Goal: Task Accomplishment & Management: Manage account settings

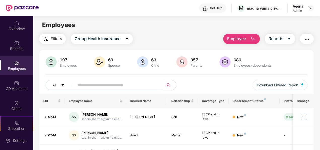
click at [249, 37] on button "Employee" at bounding box center [241, 39] width 37 height 10
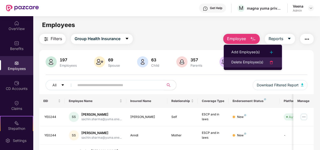
click at [241, 62] on div "Delete Employee(s)" at bounding box center [247, 62] width 32 height 6
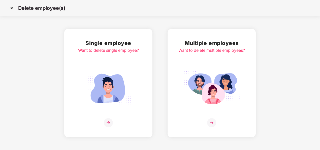
click at [111, 122] on img at bounding box center [108, 122] width 9 height 9
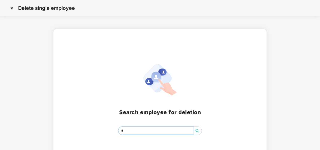
click at [132, 131] on input "*" at bounding box center [155, 130] width 75 height 8
type input "******"
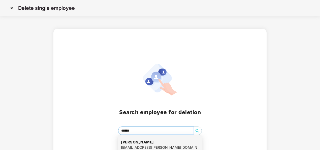
scroll to position [24, 0]
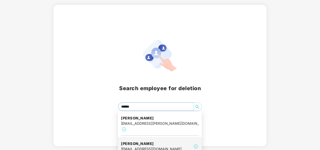
click at [130, 146] on div "[EMAIL_ADDRESS][DOMAIN_NAME]" at bounding box center [151, 149] width 61 height 6
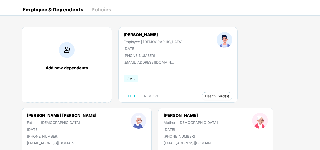
scroll to position [21, 0]
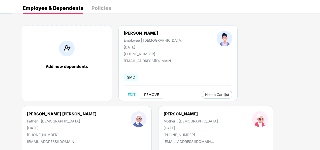
click at [151, 94] on span "REMOVE" at bounding box center [151, 94] width 15 height 4
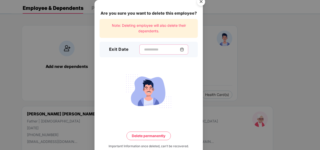
click at [151, 47] on input at bounding box center [162, 49] width 36 height 5
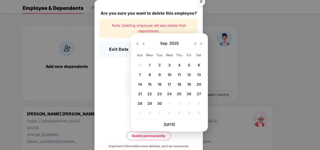
click at [158, 103] on span "30" at bounding box center [159, 103] width 5 height 4
type input "**********"
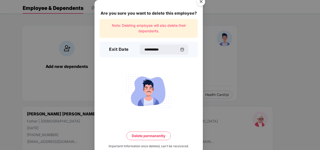
scroll to position [11, 0]
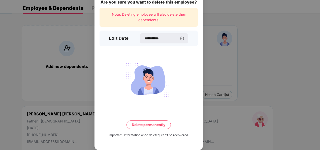
click at [133, 125] on button "Delete permanently" at bounding box center [148, 124] width 44 height 9
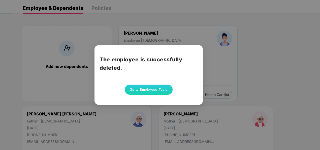
scroll to position [0, 0]
click at [135, 90] on button "Go to Employees Table" at bounding box center [149, 89] width 48 height 10
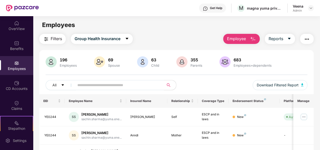
click at [248, 37] on button "Employee" at bounding box center [241, 39] width 37 height 10
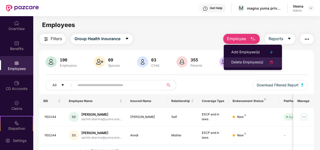
click at [236, 61] on div "Delete Employee(s)" at bounding box center [247, 62] width 32 height 6
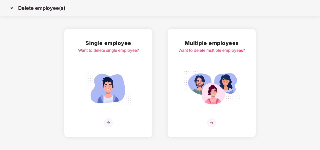
click at [107, 121] on img at bounding box center [108, 122] width 9 height 9
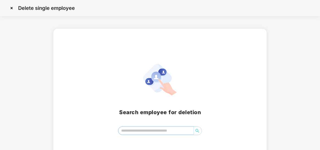
click at [129, 128] on input "search" at bounding box center [155, 130] width 75 height 8
type input "*****"
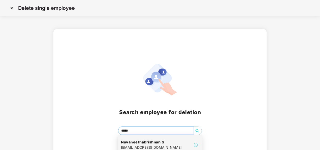
click at [142, 145] on div "[EMAIL_ADDRESS][DOMAIN_NAME]" at bounding box center [151, 147] width 61 height 6
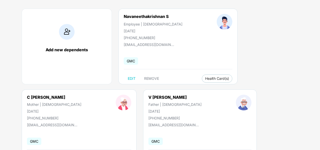
scroll to position [18, 0]
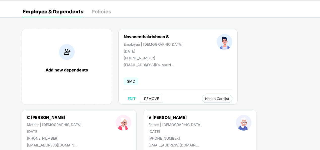
click at [149, 98] on span "REMOVE" at bounding box center [151, 98] width 15 height 4
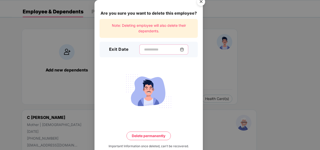
click at [148, 49] on input at bounding box center [162, 49] width 36 height 5
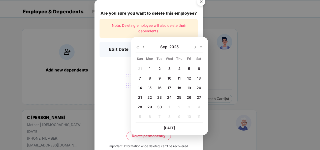
click at [140, 86] on span "14" at bounding box center [140, 87] width 4 height 4
type input "**********"
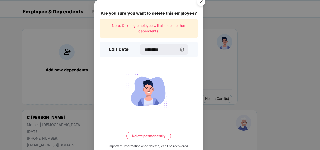
scroll to position [11, 0]
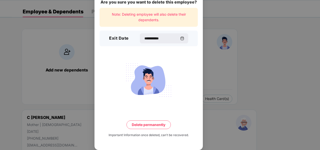
click at [141, 123] on button "Delete permanently" at bounding box center [148, 124] width 44 height 9
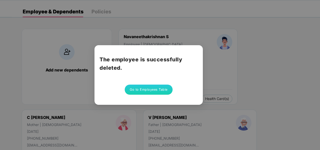
scroll to position [0, 0]
click at [135, 90] on button "Go to Employees Table" at bounding box center [149, 89] width 48 height 10
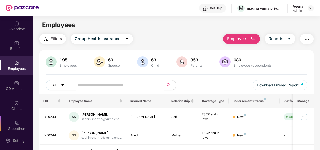
click at [95, 87] on input "text" at bounding box center [117, 85] width 80 height 8
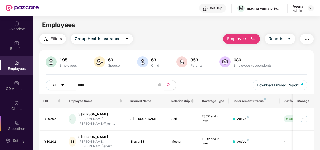
type input "*****"
click at [233, 40] on span "Employee" at bounding box center [236, 38] width 19 height 6
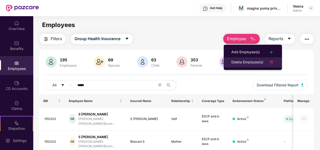
click at [237, 63] on div "Delete Employee(s)" at bounding box center [247, 62] width 32 height 6
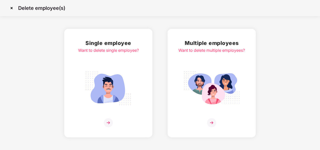
click at [111, 120] on img at bounding box center [108, 122] width 9 height 9
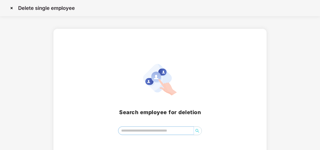
click at [126, 129] on input "search" at bounding box center [155, 130] width 75 height 8
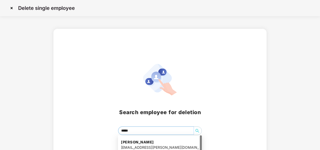
type input "******"
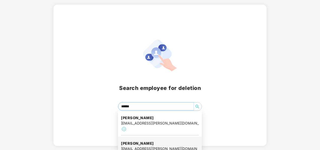
click at [129, 146] on div "[EMAIL_ADDRESS][PERSON_NAME][DOMAIN_NAME]" at bounding box center [160, 149] width 78 height 6
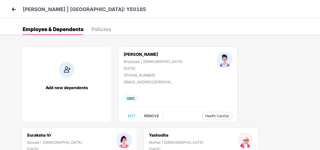
click at [149, 117] on button "REMOVE" at bounding box center [151, 116] width 23 height 8
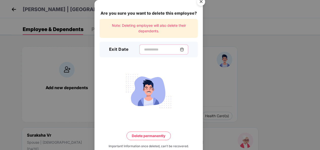
click at [153, 48] on input at bounding box center [162, 49] width 36 height 5
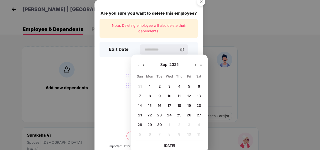
click at [150, 86] on span "1" at bounding box center [150, 86] width 2 height 4
type input "**********"
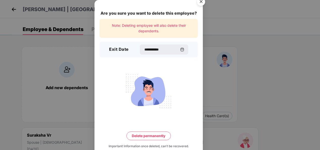
scroll to position [11, 0]
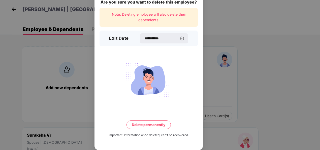
click at [136, 121] on button "Delete permanently" at bounding box center [148, 124] width 44 height 9
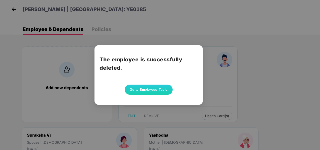
click at [142, 91] on button "Go to Employees Table" at bounding box center [149, 89] width 48 height 10
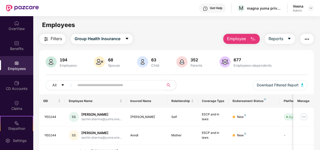
click at [91, 86] on input "text" at bounding box center [117, 85] width 80 height 8
paste input "******"
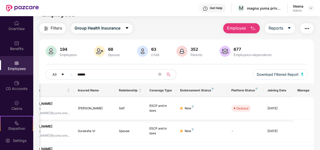
scroll to position [10, 0]
type input "*"
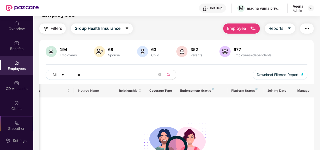
type input "*"
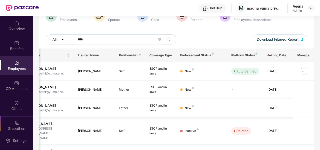
scroll to position [50, 0]
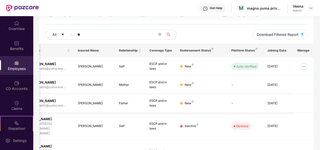
type input "*"
